Goal: Task Accomplishment & Management: Use online tool/utility

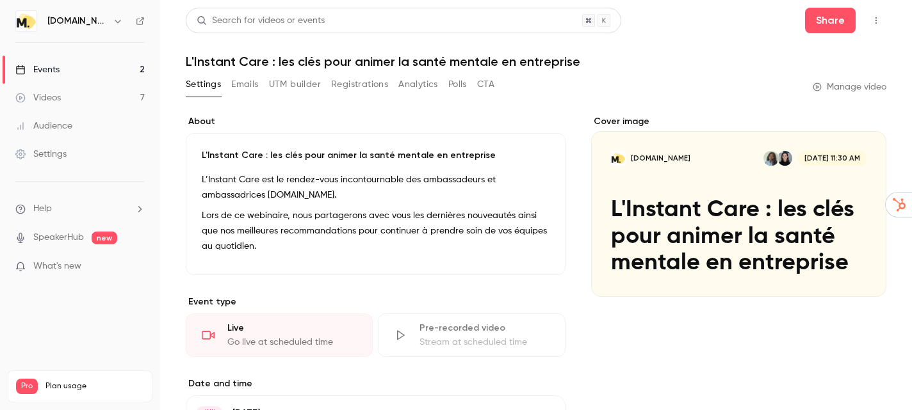
click at [78, 69] on link "Events 2" at bounding box center [80, 70] width 160 height 28
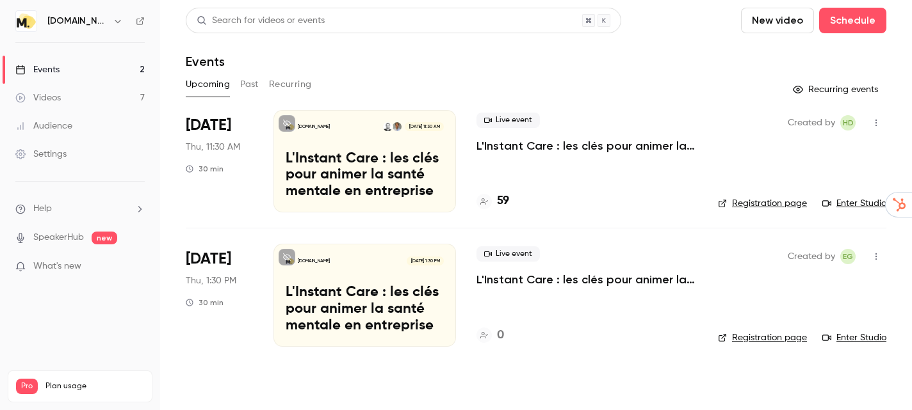
click at [759, 26] on button "New video" at bounding box center [777, 21] width 73 height 26
click at [769, 53] on div at bounding box center [765, 56] width 20 height 10
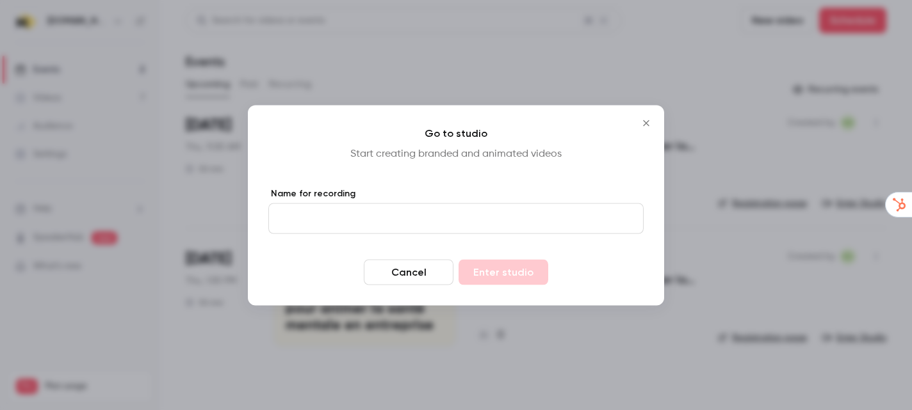
click at [377, 223] on input "Name for recording" at bounding box center [455, 218] width 375 height 31
type input "****"
click at [497, 271] on button "Enter studio" at bounding box center [503, 272] width 90 height 26
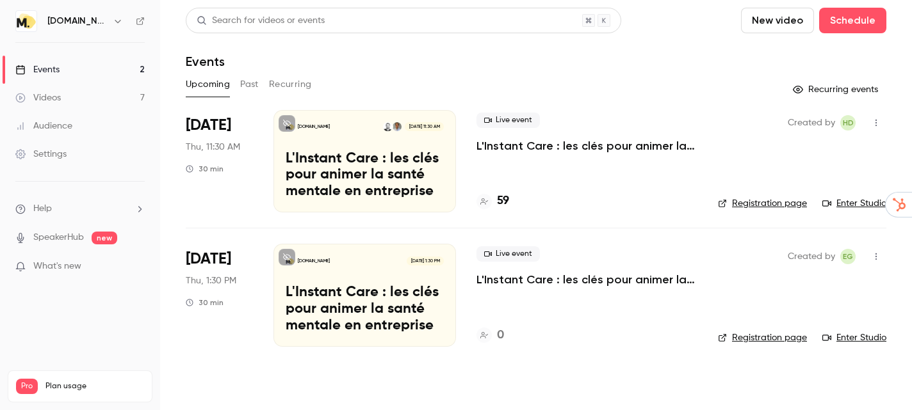
click at [779, 33] on button "New video" at bounding box center [777, 21] width 73 height 26
click at [707, 55] on div at bounding box center [456, 205] width 912 height 410
click at [252, 84] on button "Past" at bounding box center [249, 84] width 19 height 20
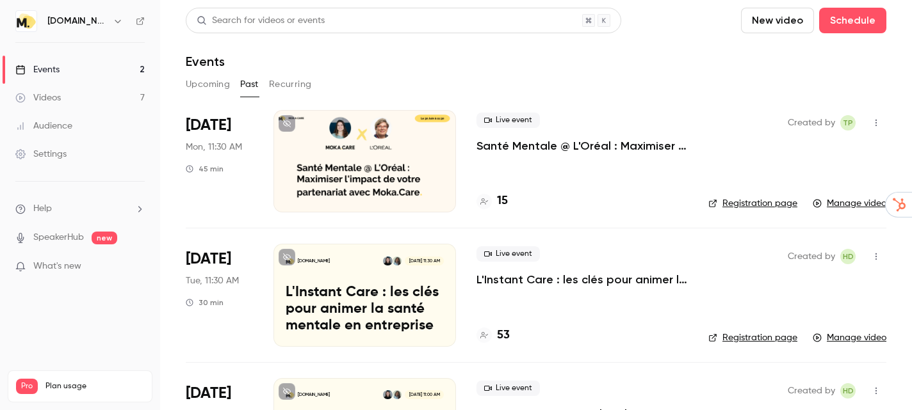
click at [302, 84] on button "Recurring" at bounding box center [290, 84] width 43 height 20
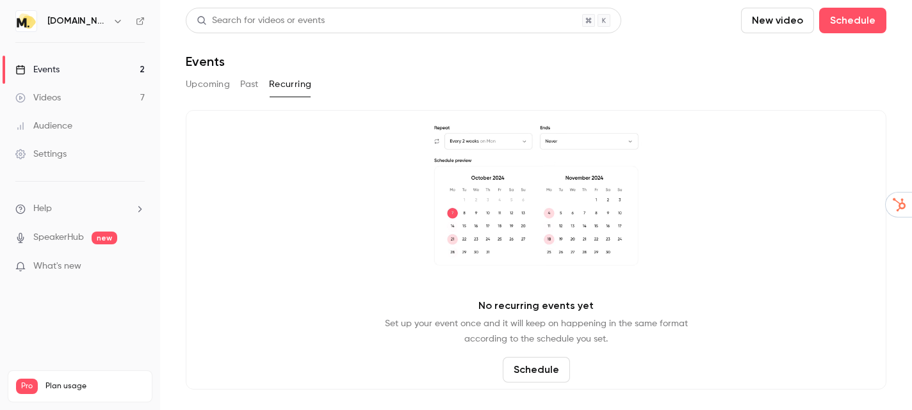
click at [217, 88] on button "Upcoming" at bounding box center [208, 84] width 44 height 20
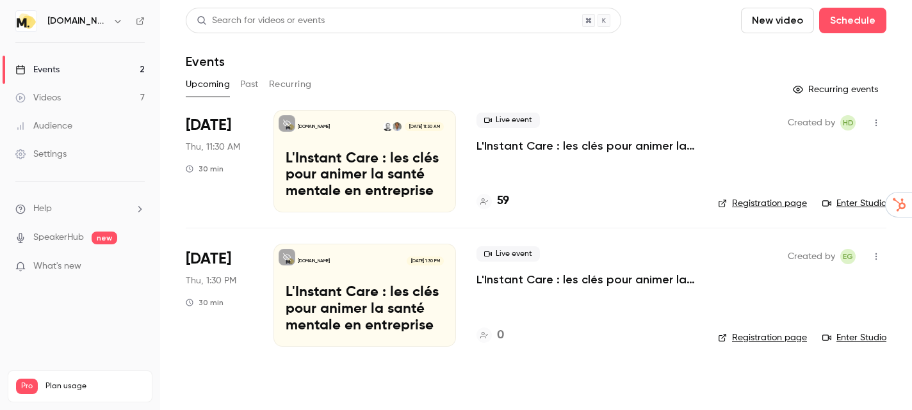
click at [245, 80] on button "Past" at bounding box center [249, 84] width 19 height 20
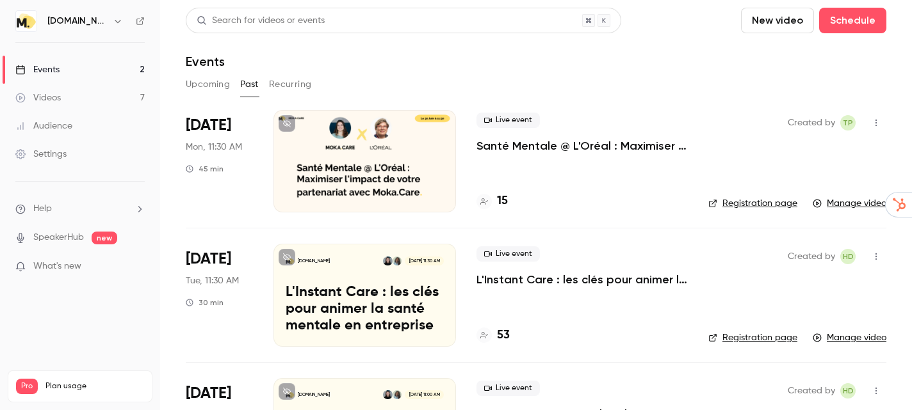
click at [205, 90] on button "Upcoming" at bounding box center [208, 84] width 44 height 20
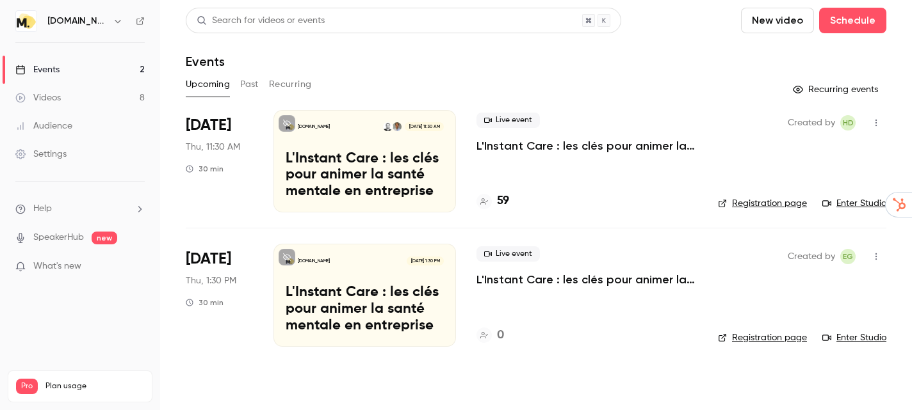
click at [246, 91] on button "Past" at bounding box center [249, 84] width 19 height 20
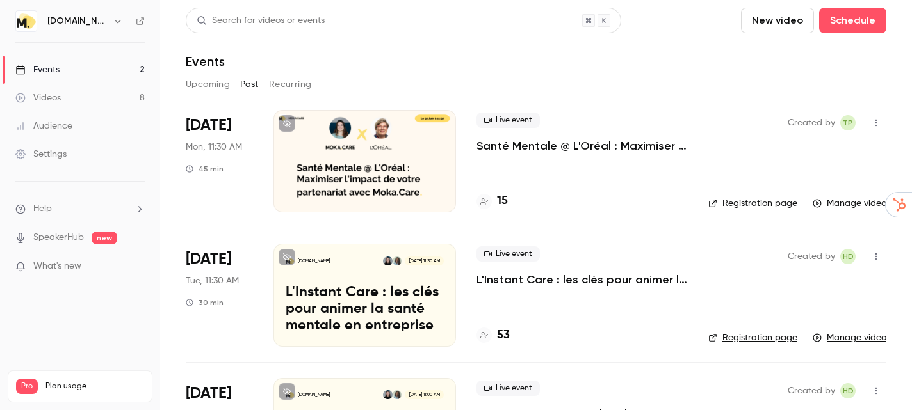
click at [245, 86] on button "Past" at bounding box center [249, 84] width 19 height 20
click at [220, 86] on button "Upcoming" at bounding box center [208, 84] width 44 height 20
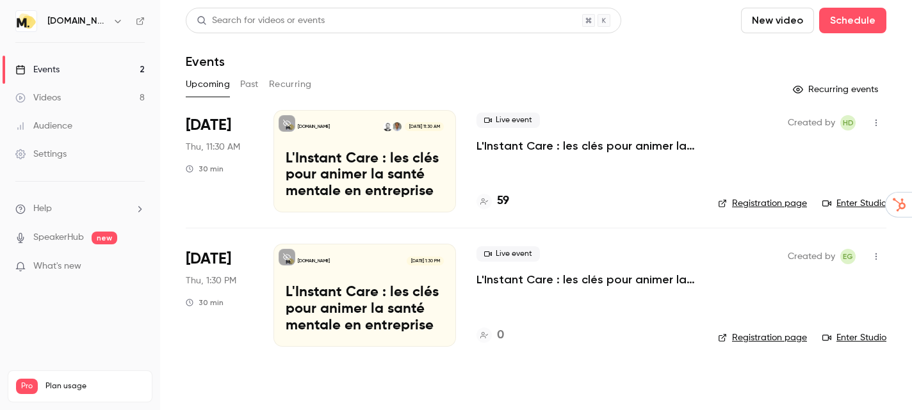
click at [243, 82] on button "Past" at bounding box center [249, 84] width 19 height 20
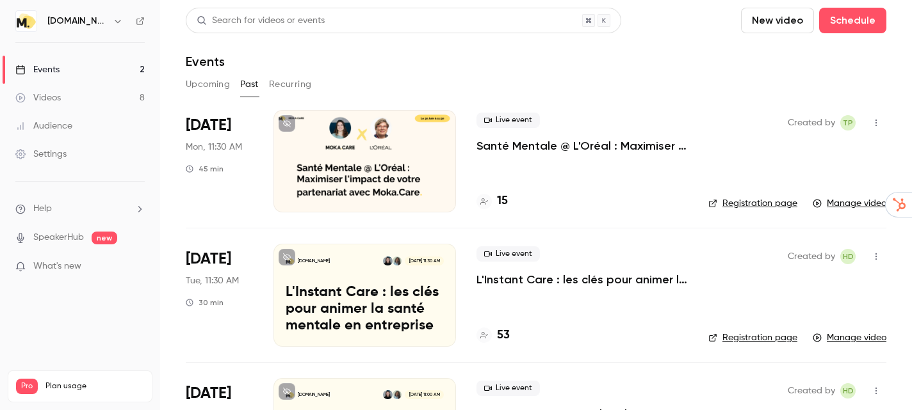
click at [222, 82] on button "Upcoming" at bounding box center [208, 84] width 44 height 20
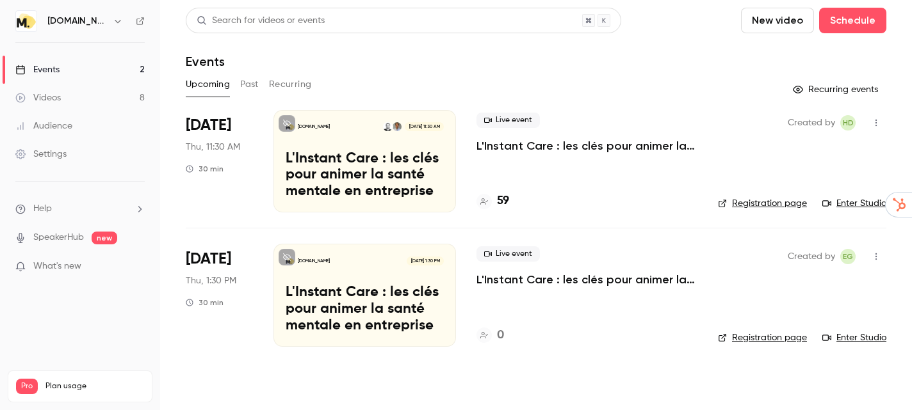
click at [243, 84] on button "Past" at bounding box center [249, 84] width 19 height 20
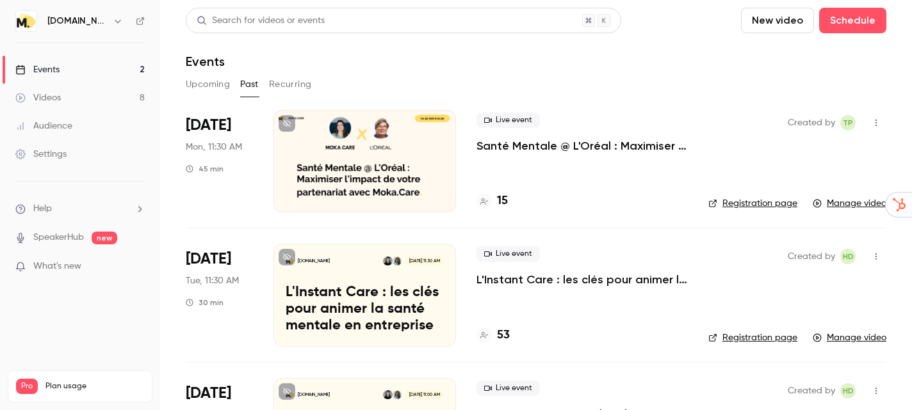
click at [209, 88] on button "Upcoming" at bounding box center [208, 84] width 44 height 20
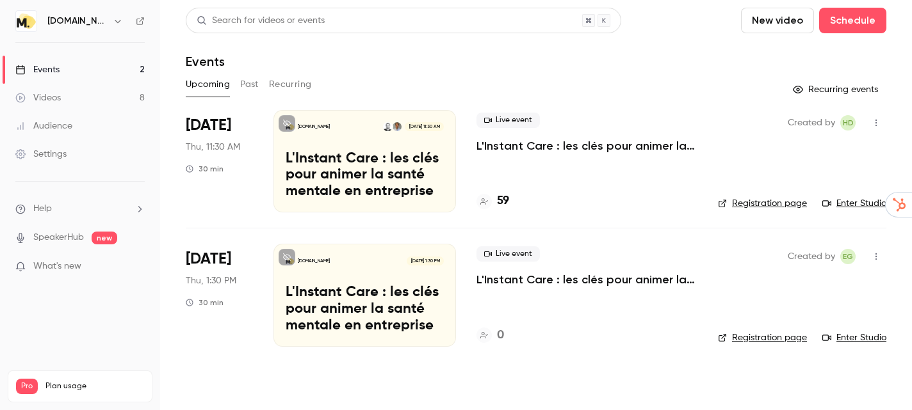
click at [241, 82] on button "Past" at bounding box center [249, 84] width 19 height 20
